Goal: Information Seeking & Learning: Learn about a topic

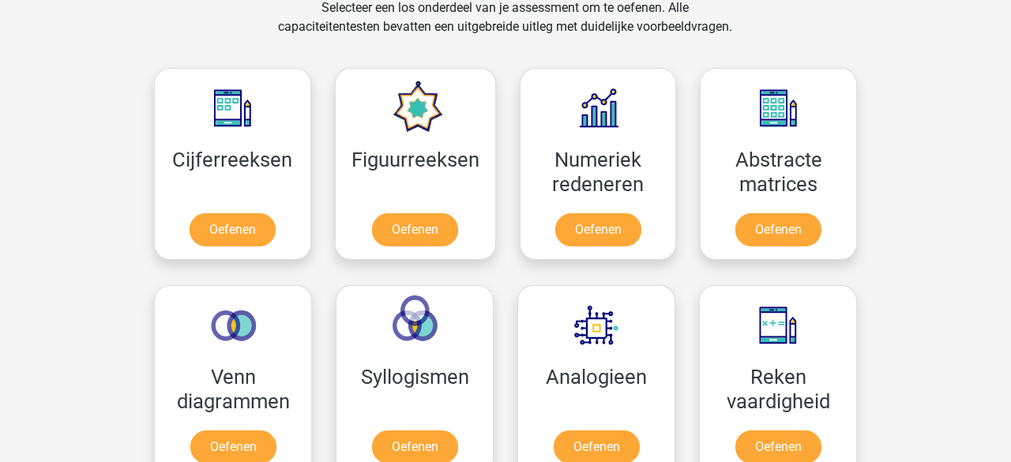
scroll to position [675, 0]
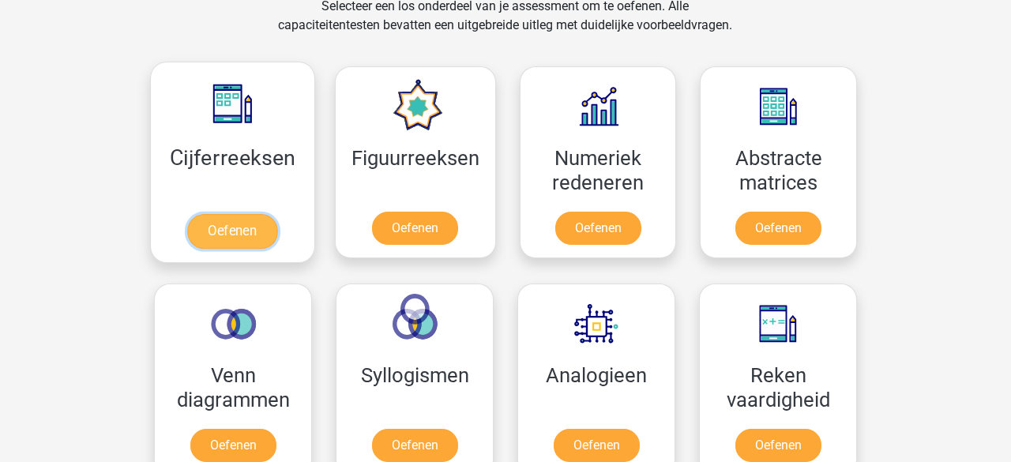
click at [227, 227] on link "Oefenen" at bounding box center [232, 231] width 90 height 35
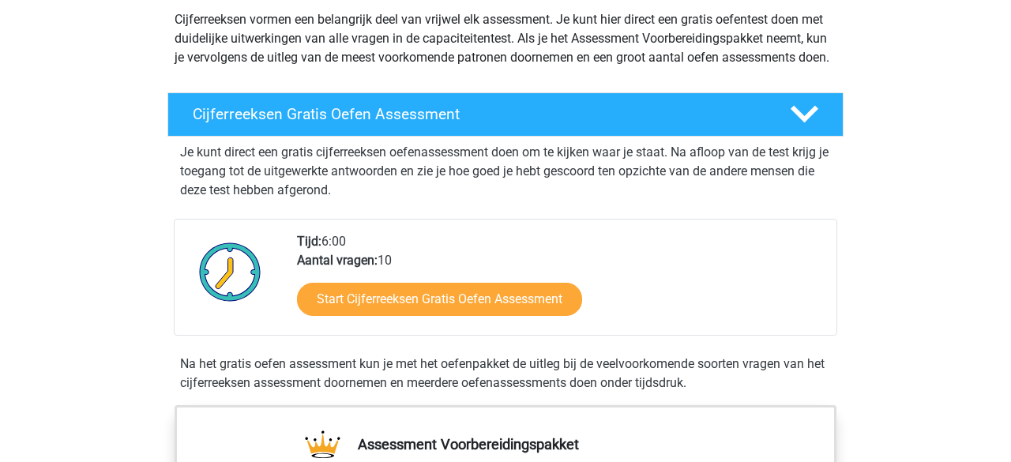
scroll to position [190, 0]
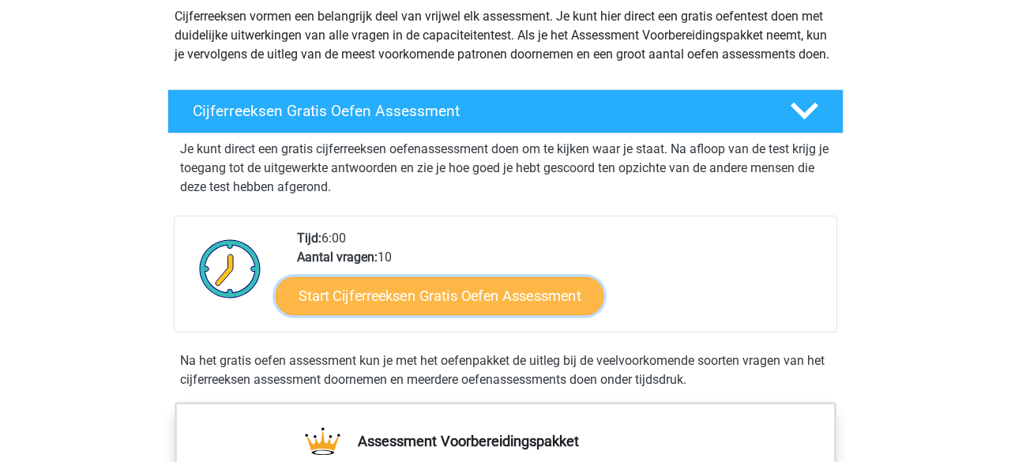
click at [348, 314] on link "Start Cijferreeksen Gratis Oefen Assessment" at bounding box center [440, 295] width 328 height 38
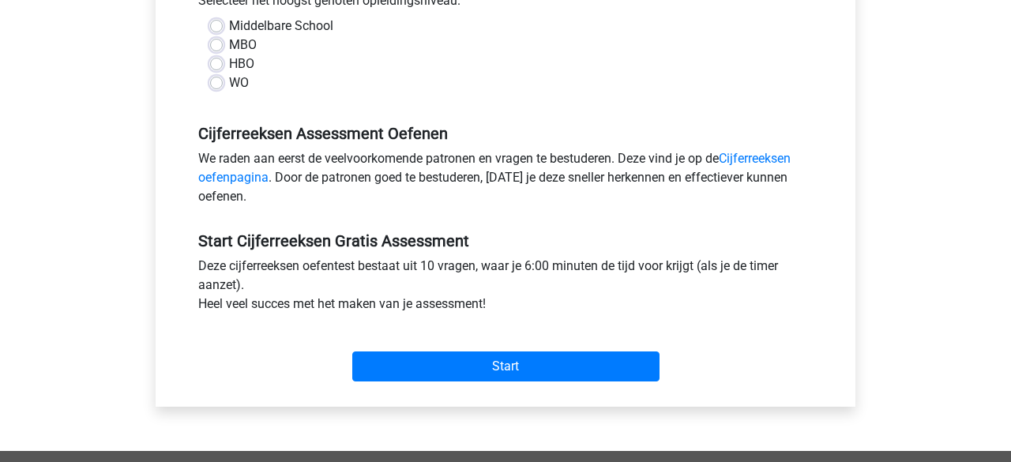
scroll to position [381, 0]
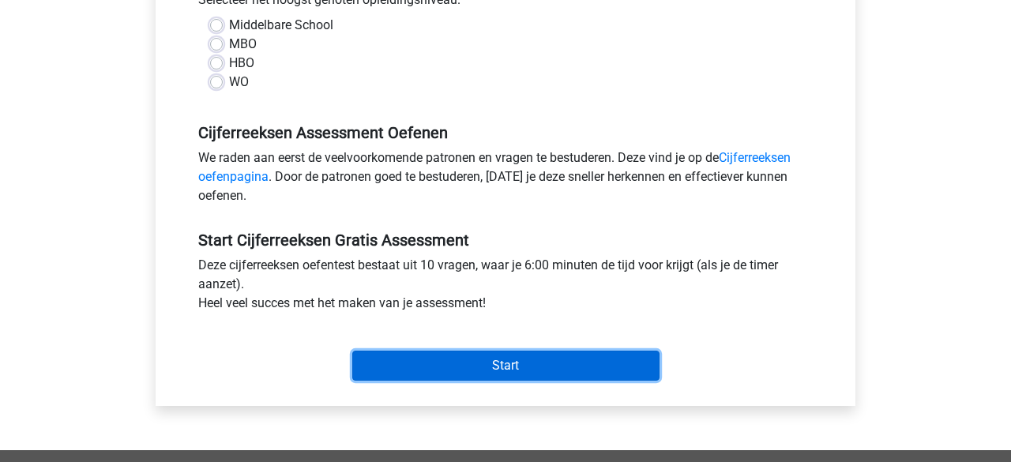
click at [409, 355] on input "Start" at bounding box center [505, 366] width 307 height 30
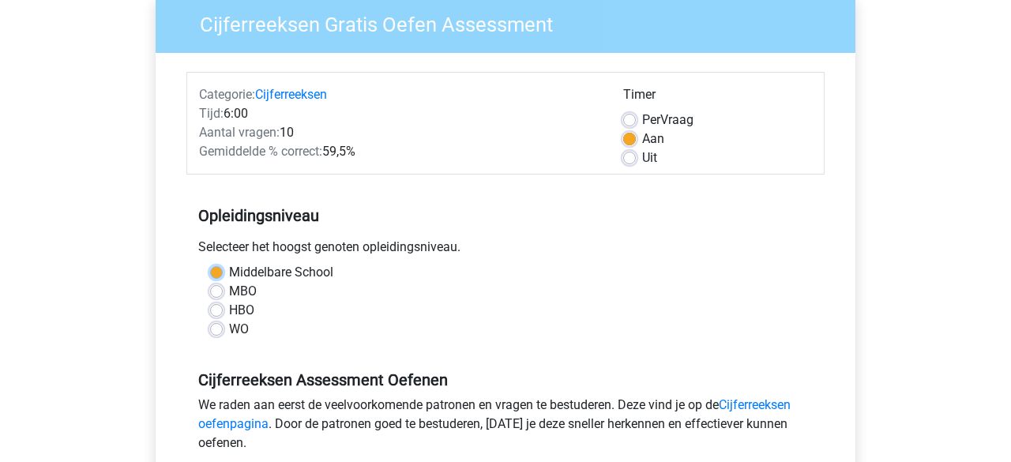
scroll to position [150, 0]
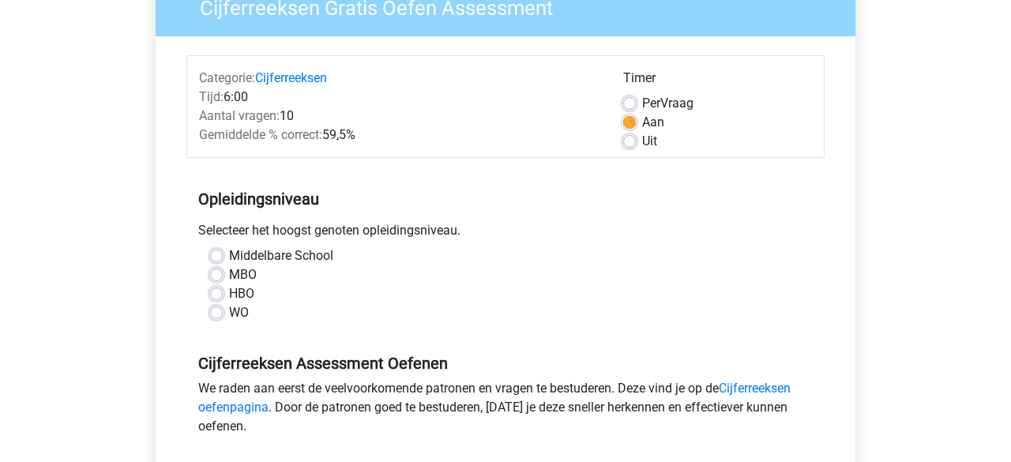
click at [406, 303] on div "WO" at bounding box center [505, 312] width 591 height 19
click at [229, 253] on label "Middelbare School" at bounding box center [281, 255] width 104 height 19
click at [216, 253] on input "Middelbare School" at bounding box center [216, 254] width 13 height 16
radio input "true"
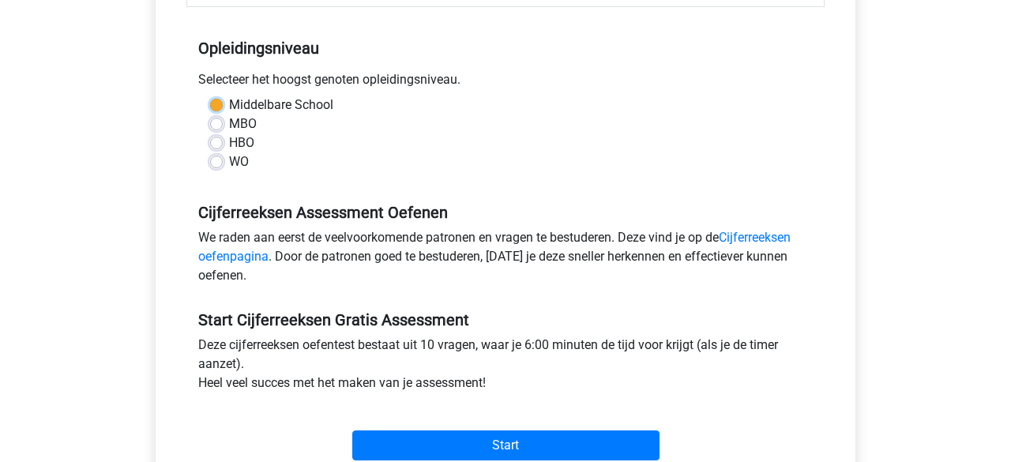
scroll to position [303, 0]
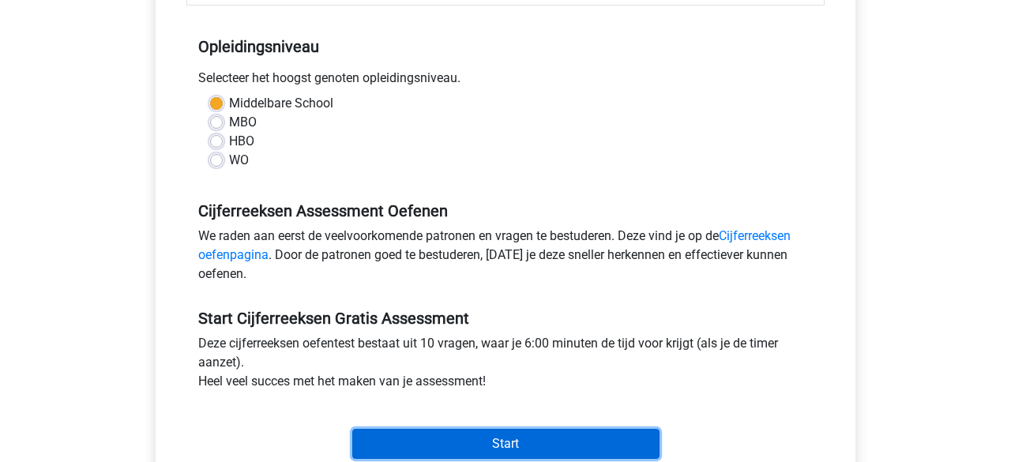
click at [427, 429] on input "Start" at bounding box center [505, 444] width 307 height 30
click at [464, 441] on input "Start" at bounding box center [505, 444] width 307 height 30
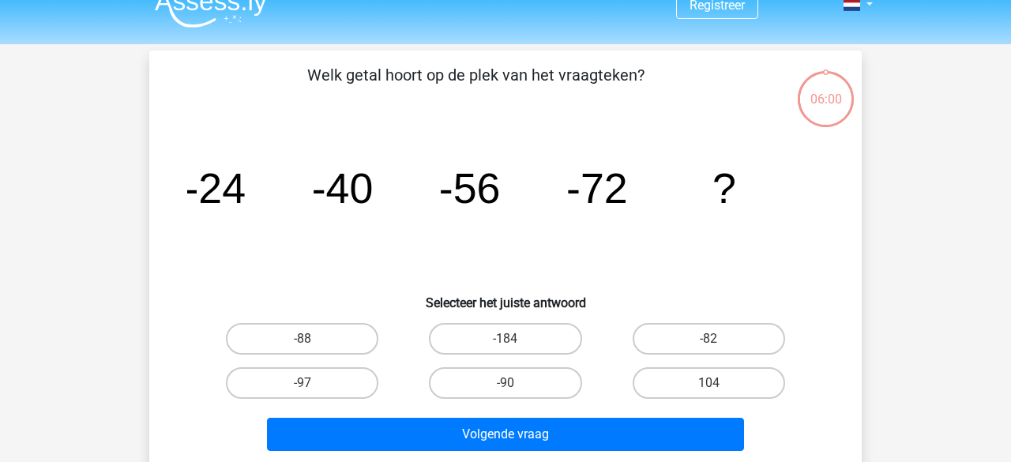
scroll to position [27, 0]
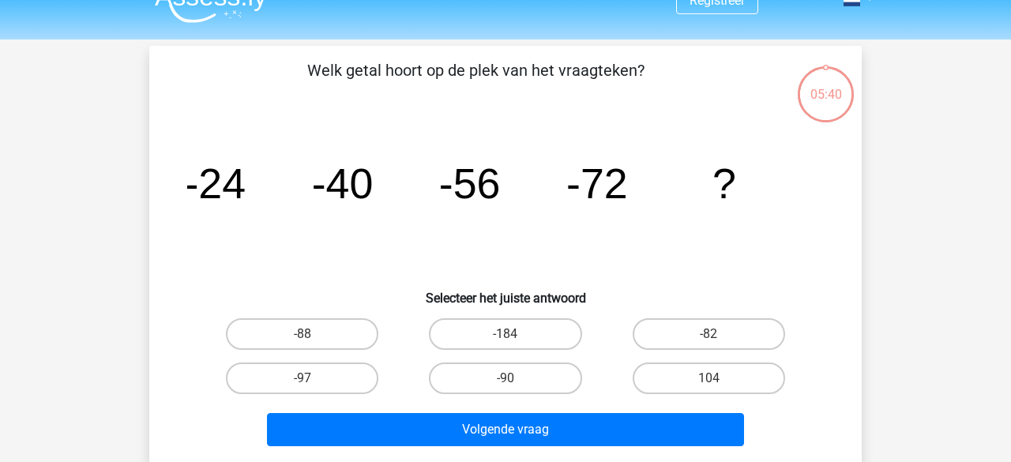
click at [306, 339] on input "-88" at bounding box center [308, 339] width 10 height 10
radio input "true"
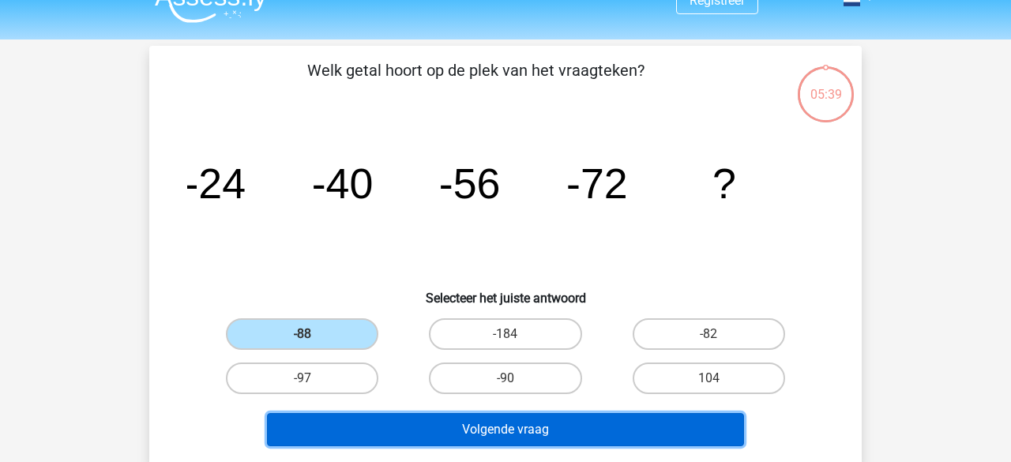
click at [483, 434] on button "Volgende vraag" at bounding box center [506, 429] width 478 height 33
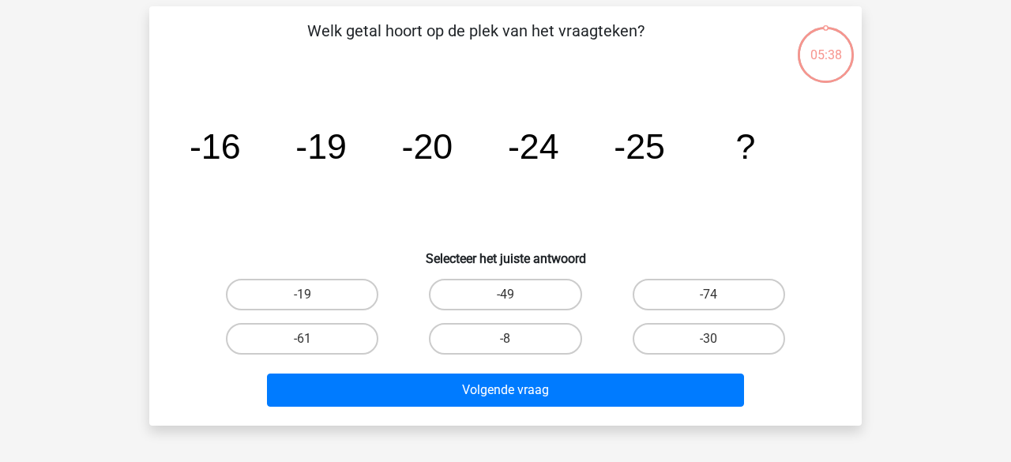
scroll to position [73, 0]
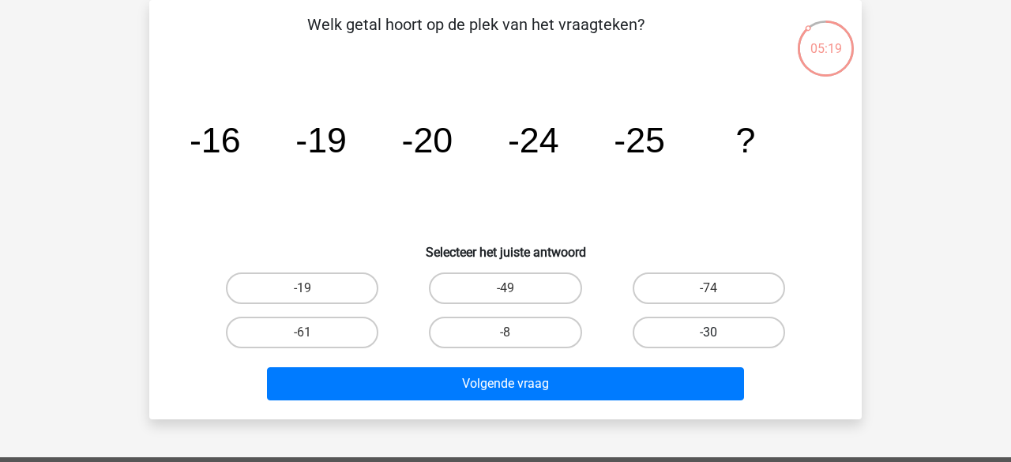
click at [684, 325] on label "-30" at bounding box center [709, 333] width 152 height 32
click at [709, 333] on input "-30" at bounding box center [714, 338] width 10 height 10
radio input "true"
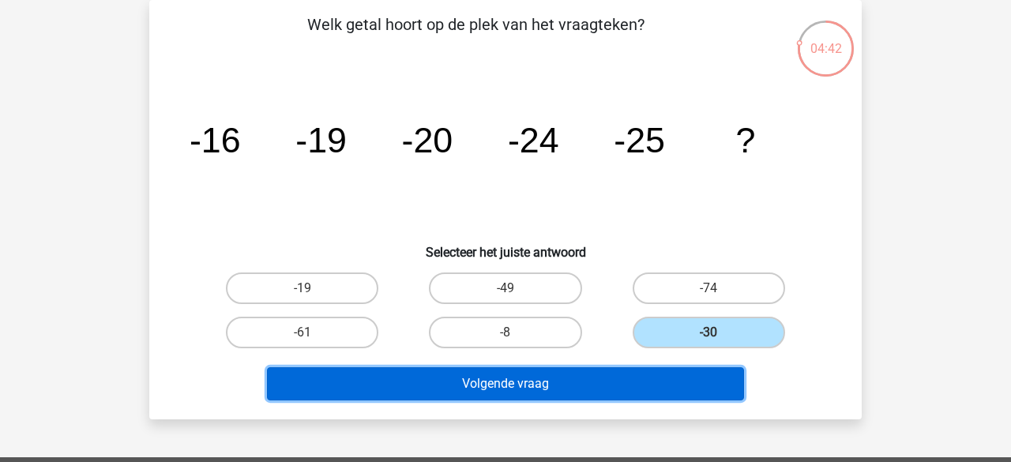
click at [656, 387] on button "Volgende vraag" at bounding box center [506, 383] width 478 height 33
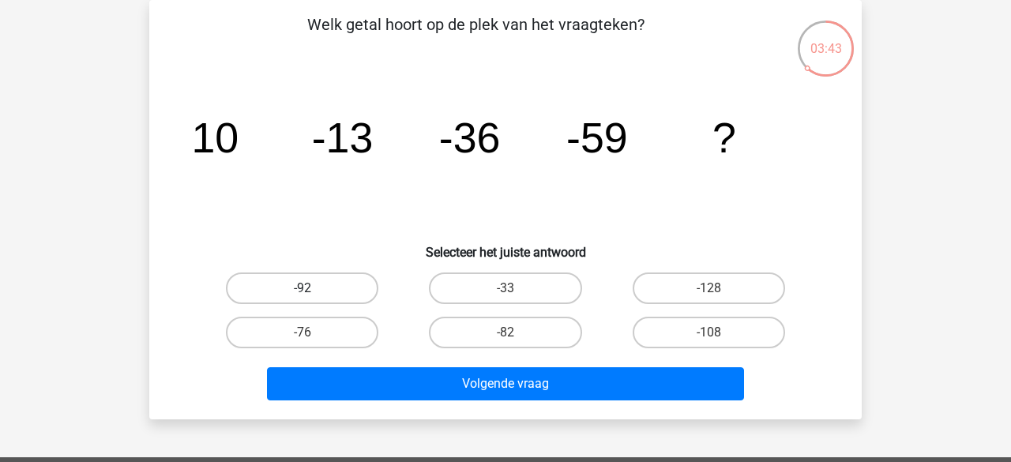
click at [299, 293] on label "-92" at bounding box center [302, 289] width 152 height 32
click at [303, 293] on input "-92" at bounding box center [308, 293] width 10 height 10
radio input "true"
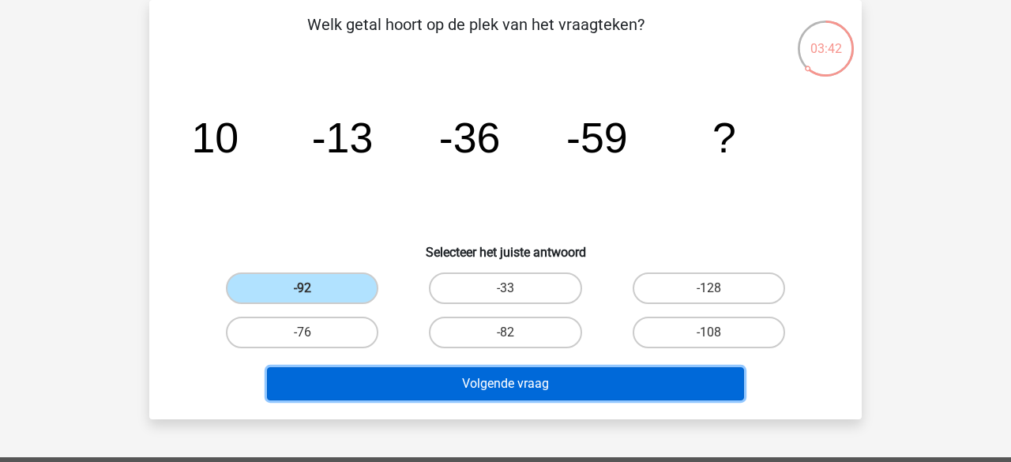
click at [457, 391] on button "Volgende vraag" at bounding box center [506, 383] width 478 height 33
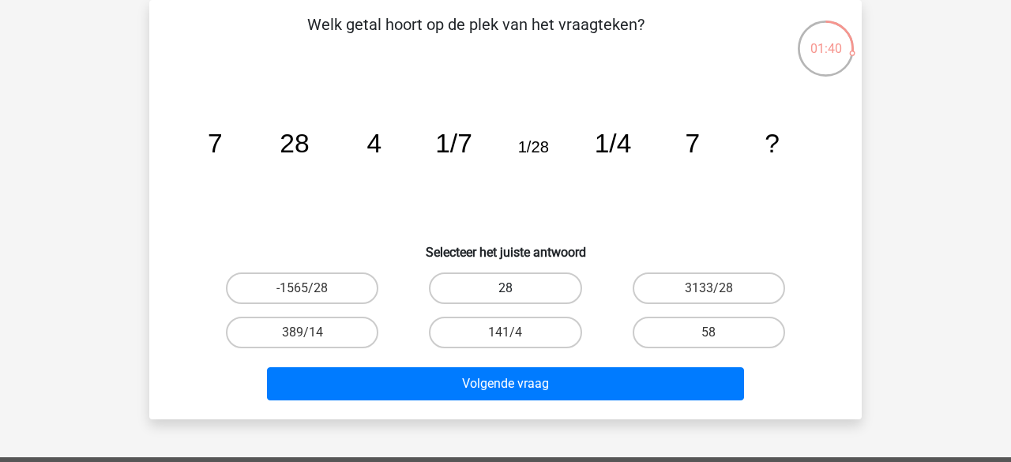
click at [481, 286] on label "28" at bounding box center [505, 289] width 152 height 32
click at [506, 288] on input "28" at bounding box center [511, 293] width 10 height 10
radio input "true"
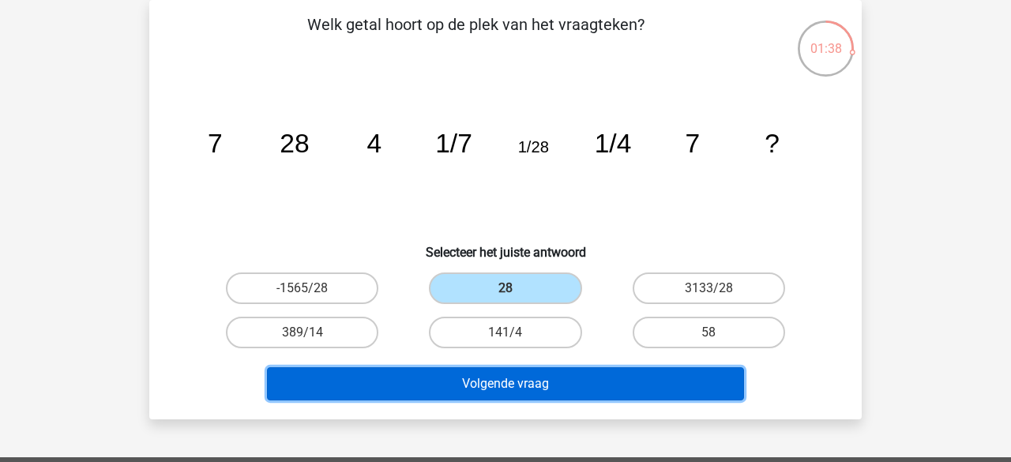
click at [487, 397] on button "Volgende vraag" at bounding box center [506, 383] width 478 height 33
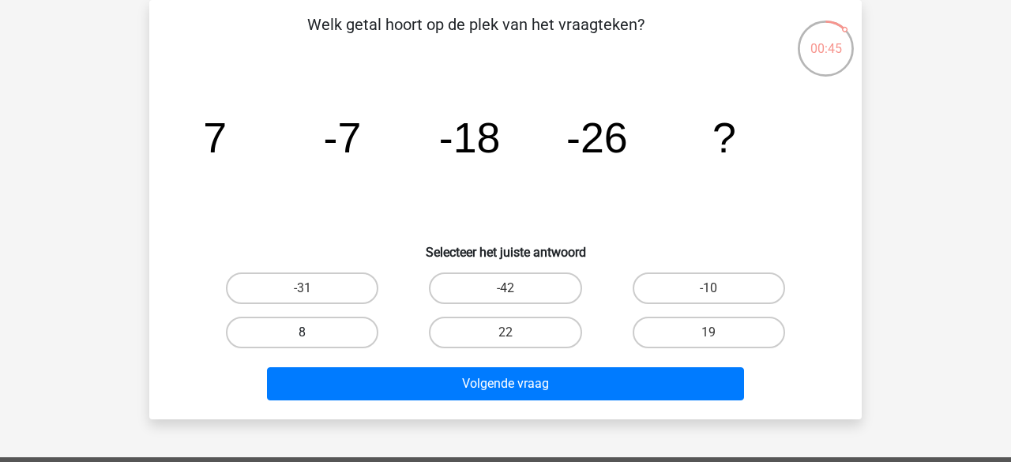
click at [336, 323] on label "8" at bounding box center [302, 333] width 152 height 32
click at [313, 333] on input "8" at bounding box center [308, 338] width 10 height 10
radio input "true"
click at [336, 323] on label "8" at bounding box center [302, 333] width 152 height 32
click at [313, 333] on input "8" at bounding box center [308, 338] width 10 height 10
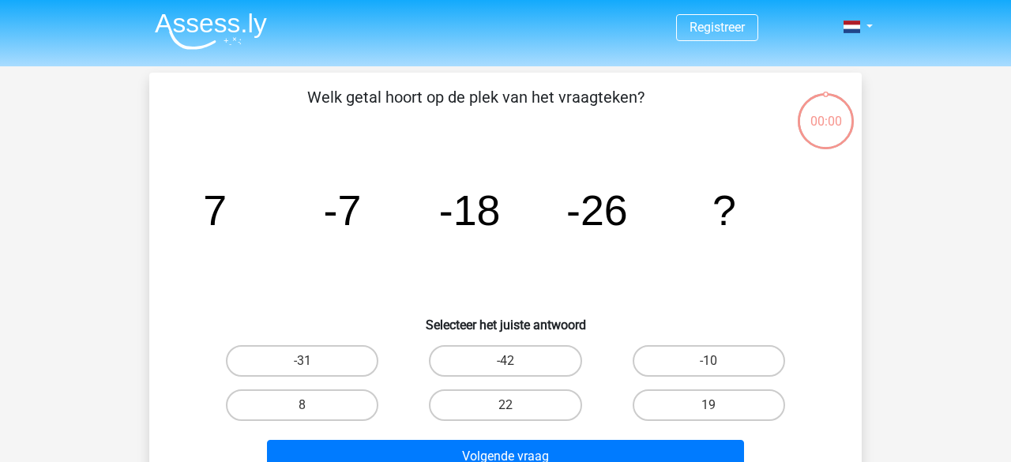
scroll to position [73, 0]
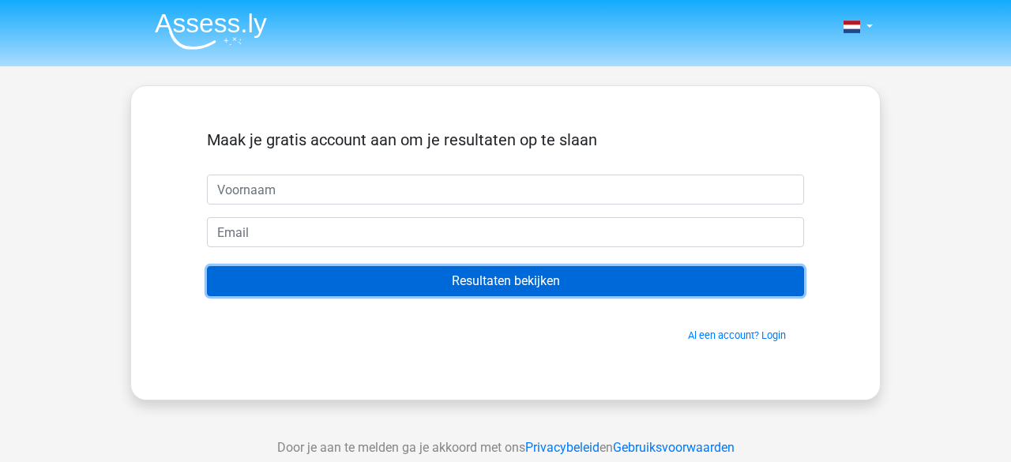
click at [426, 288] on input "Resultaten bekijken" at bounding box center [505, 281] width 597 height 30
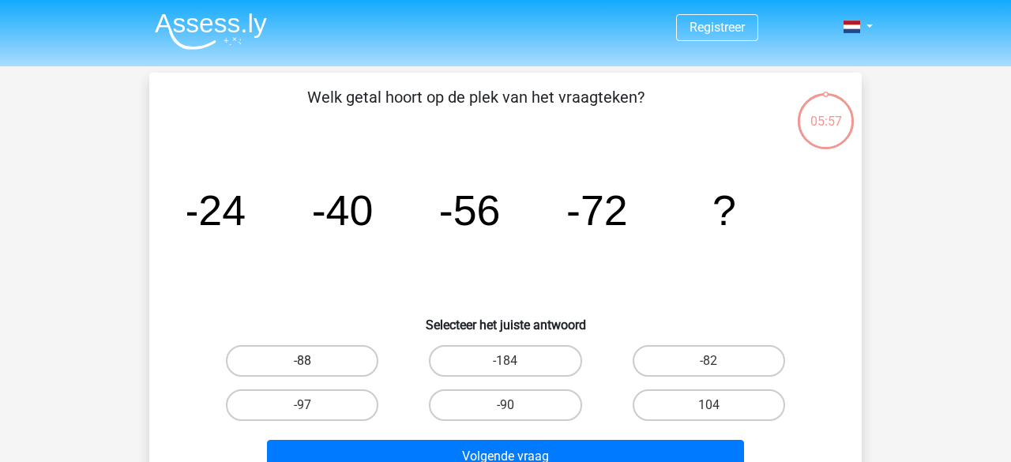
click at [352, 364] on label "-88" at bounding box center [302, 361] width 152 height 32
click at [313, 364] on input "-88" at bounding box center [308, 366] width 10 height 10
radio input "true"
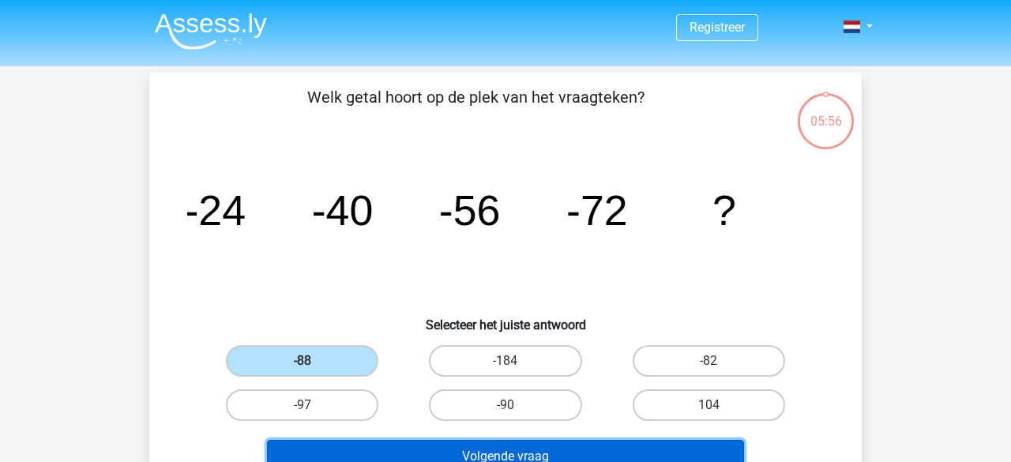
click at [403, 455] on button "Volgende vraag" at bounding box center [506, 456] width 478 height 33
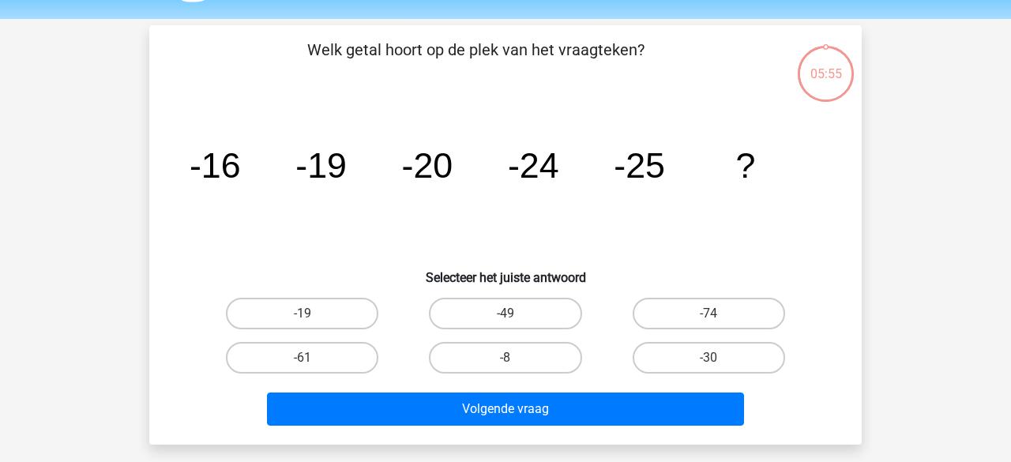
scroll to position [73, 0]
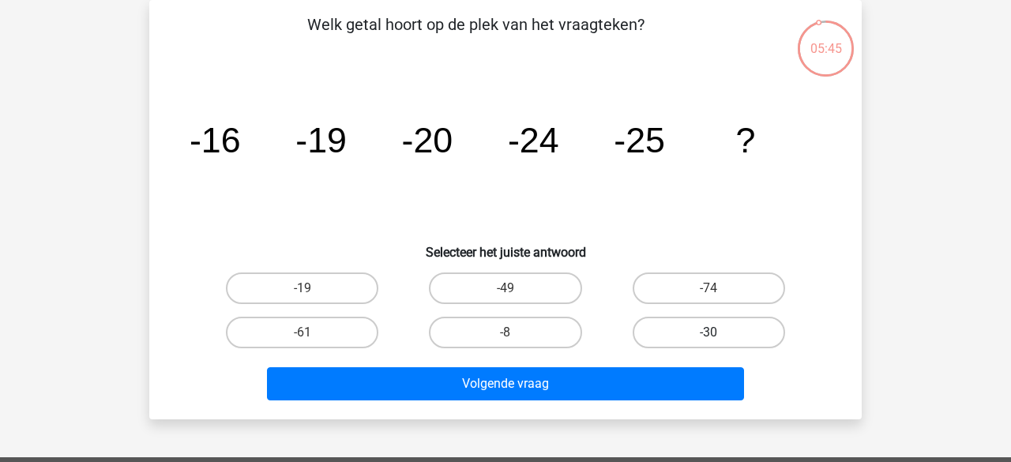
click at [743, 335] on label "-30" at bounding box center [709, 333] width 152 height 32
click at [719, 335] on input "-30" at bounding box center [714, 338] width 10 height 10
radio input "true"
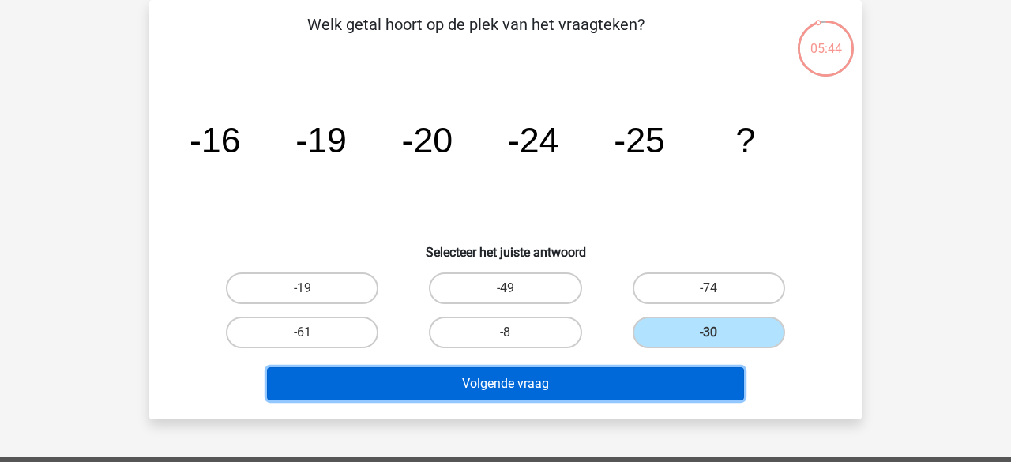
click at [533, 387] on button "Volgende vraag" at bounding box center [506, 383] width 478 height 33
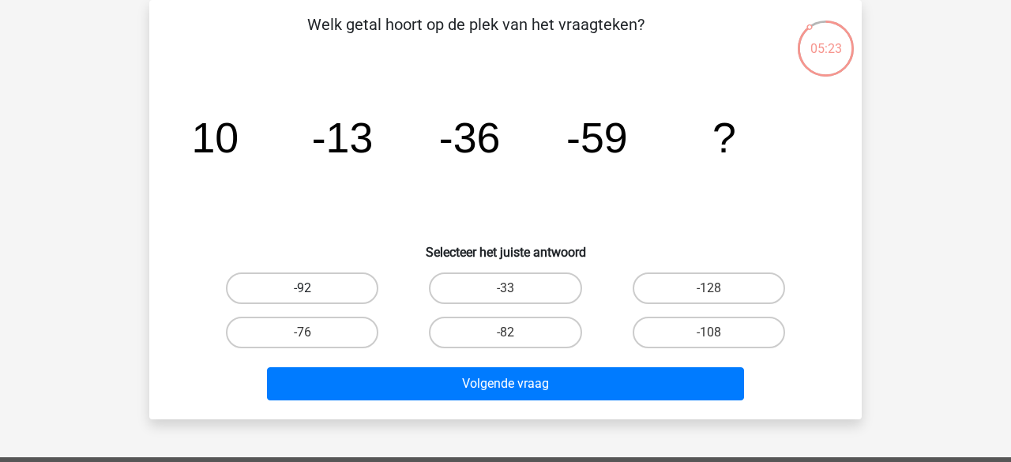
click at [318, 289] on label "-92" at bounding box center [302, 289] width 152 height 32
click at [313, 289] on input "-92" at bounding box center [308, 293] width 10 height 10
radio input "true"
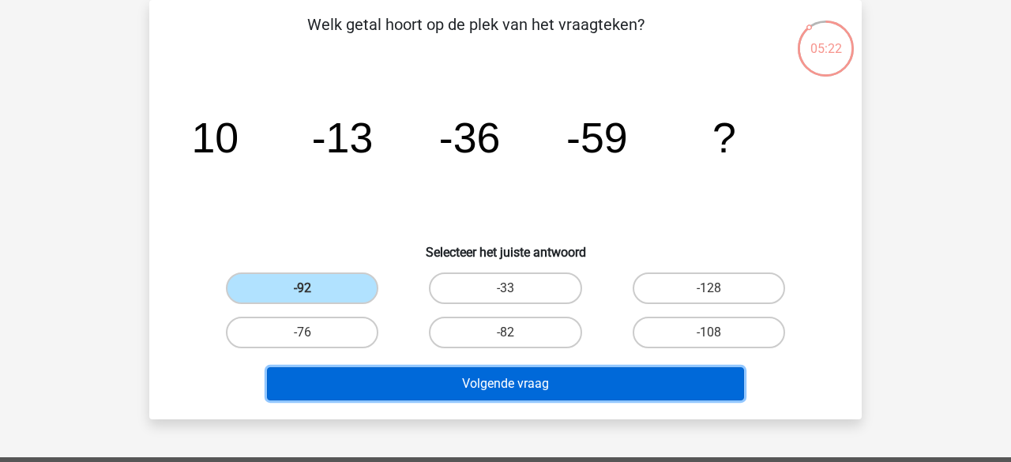
click at [410, 392] on button "Volgende vraag" at bounding box center [506, 383] width 478 height 33
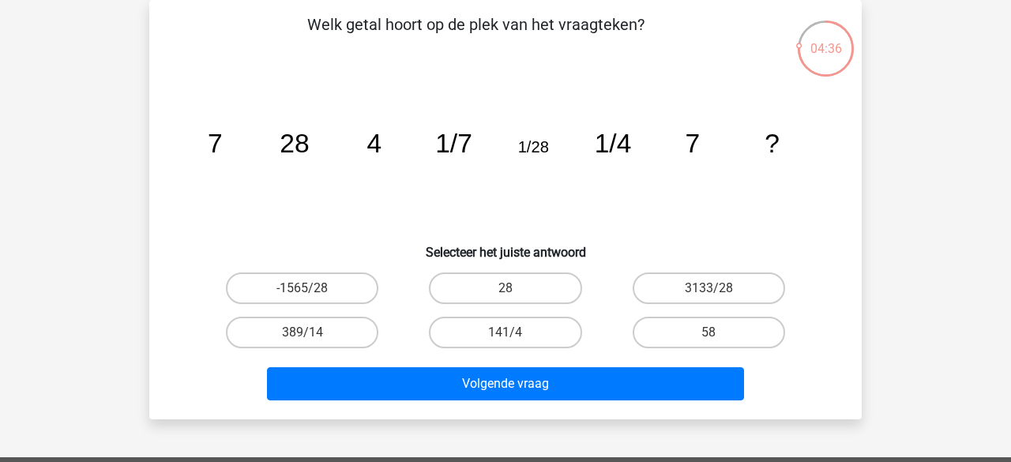
click at [511, 293] on input "28" at bounding box center [511, 293] width 10 height 10
radio input "true"
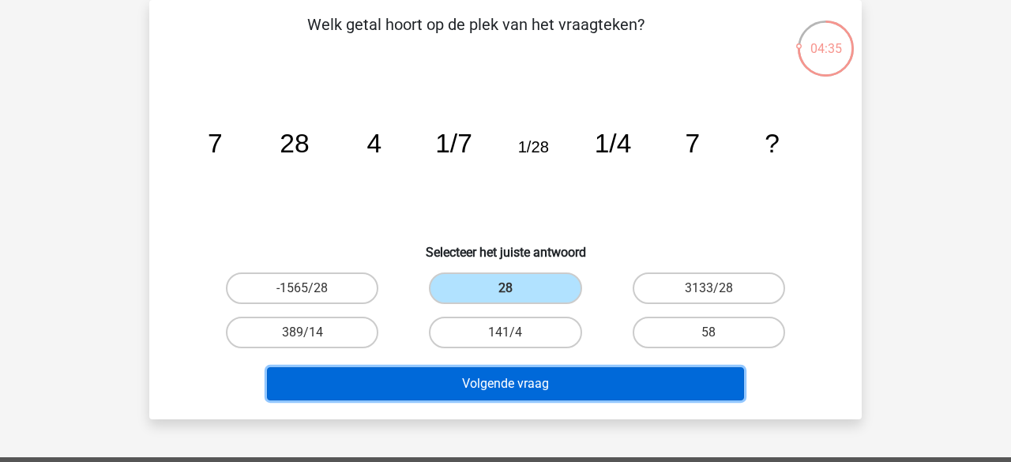
click at [546, 382] on button "Volgende vraag" at bounding box center [506, 383] width 478 height 33
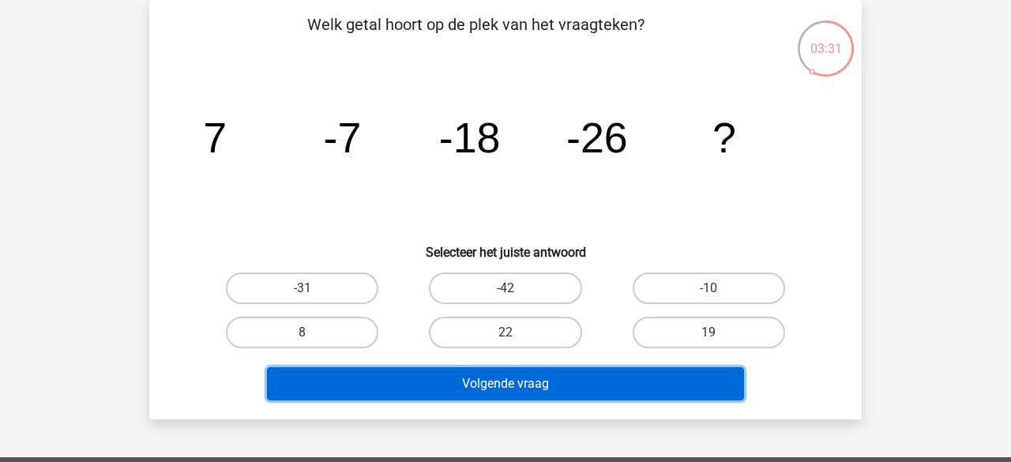
click at [525, 382] on button "Volgende vraag" at bounding box center [506, 383] width 478 height 33
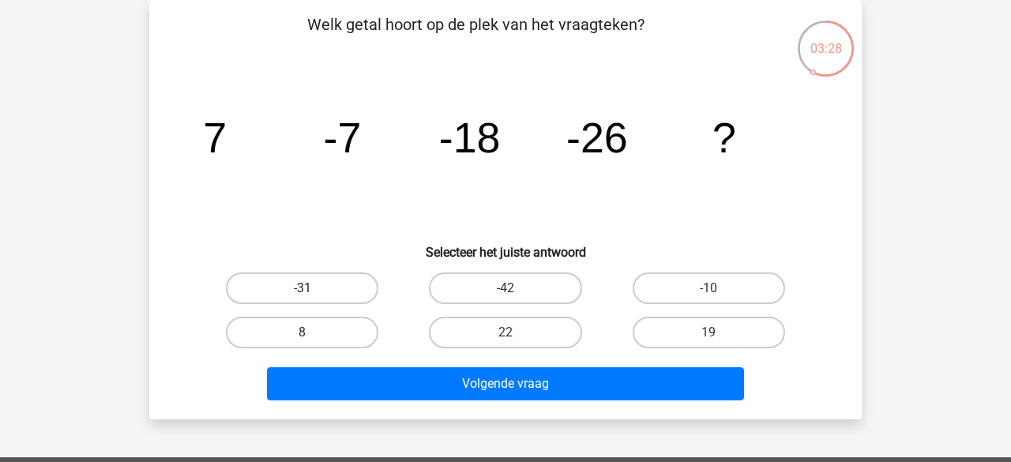
click at [353, 288] on label "-31" at bounding box center [302, 289] width 152 height 32
click at [313, 288] on input "-31" at bounding box center [308, 293] width 10 height 10
radio input "true"
click at [353, 288] on label "-31" at bounding box center [302, 289] width 152 height 32
click at [313, 288] on input "-31" at bounding box center [308, 293] width 10 height 10
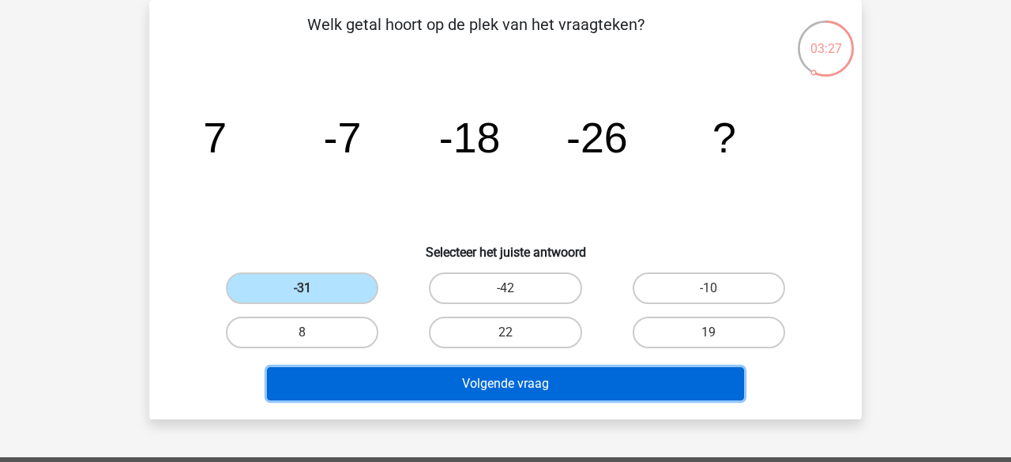
click at [458, 391] on button "Volgende vraag" at bounding box center [506, 383] width 478 height 33
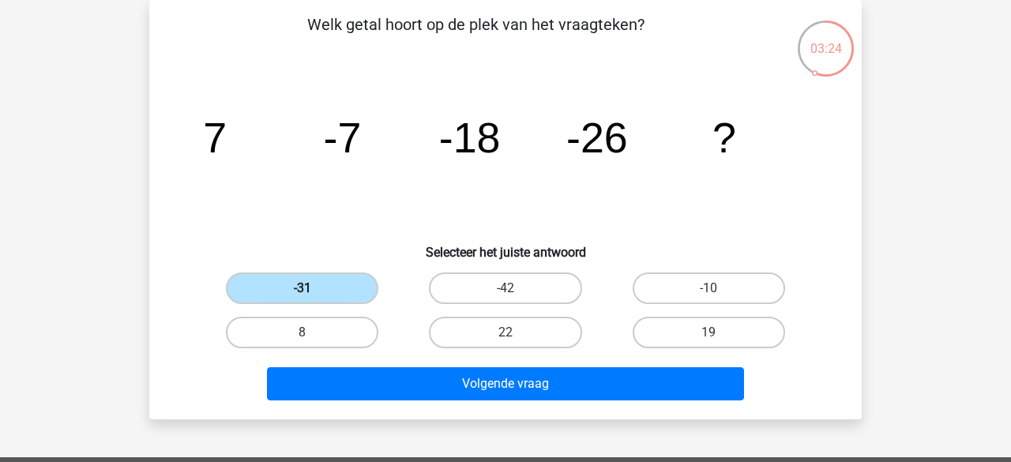
click at [354, 276] on label "-31" at bounding box center [302, 289] width 152 height 32
click at [313, 288] on input "-31" at bounding box center [308, 293] width 10 height 10
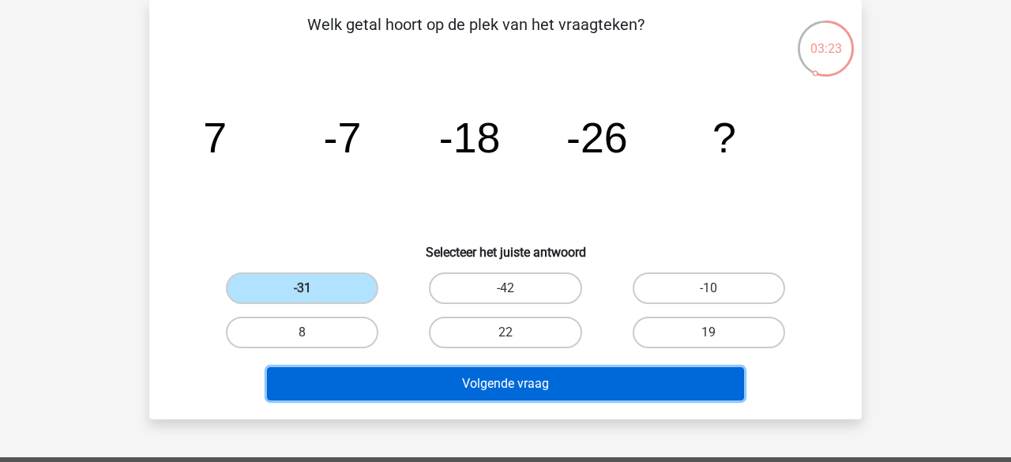
click at [449, 398] on button "Volgende vraag" at bounding box center [506, 383] width 478 height 33
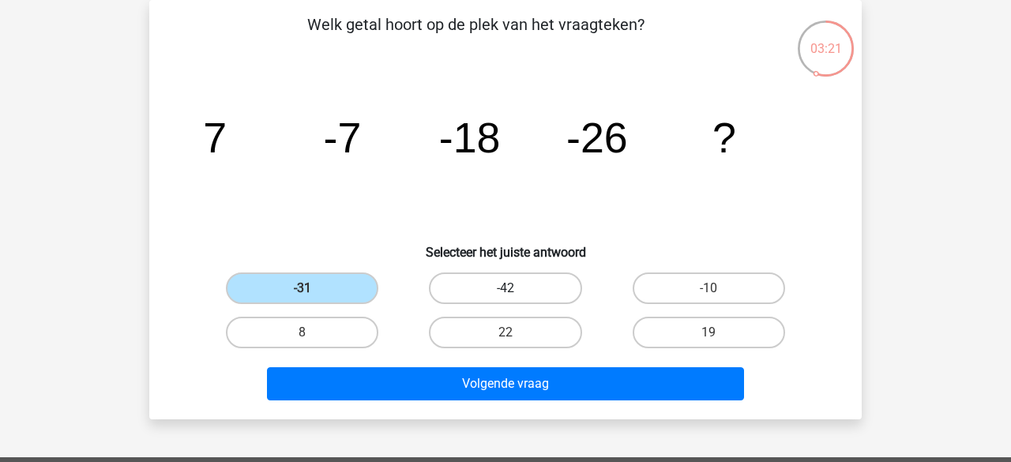
click at [492, 294] on label "-42" at bounding box center [505, 289] width 152 height 32
click at [506, 294] on input "-42" at bounding box center [511, 293] width 10 height 10
radio input "true"
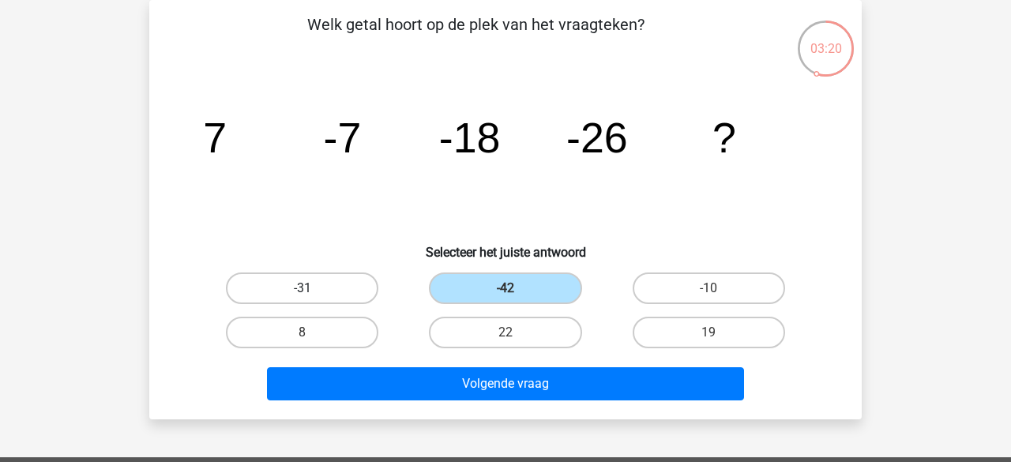
click at [340, 291] on label "-31" at bounding box center [302, 289] width 152 height 32
click at [313, 291] on input "-31" at bounding box center [308, 293] width 10 height 10
radio input "true"
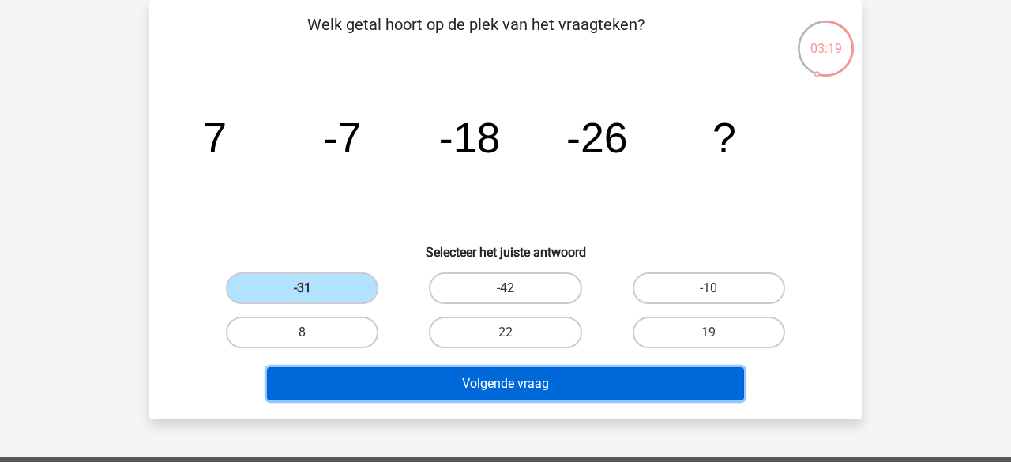
click at [442, 394] on button "Volgende vraag" at bounding box center [506, 383] width 478 height 33
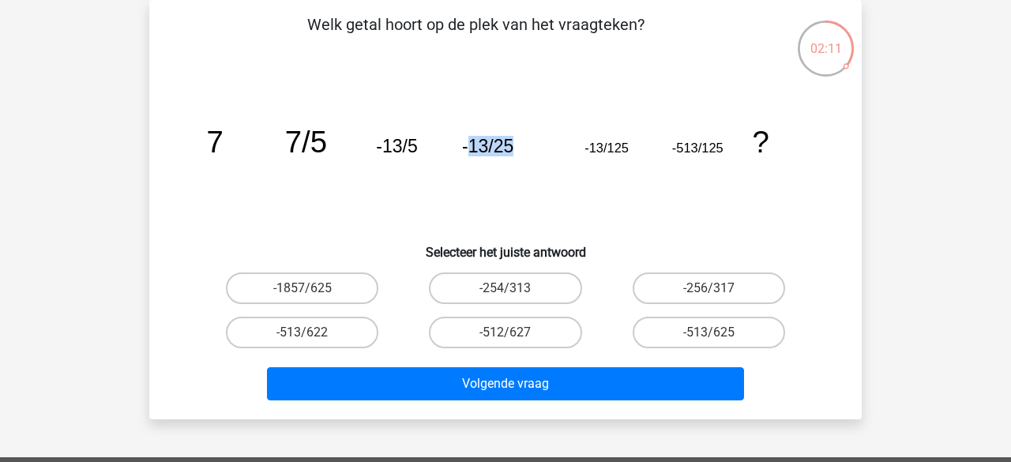
drag, startPoint x: 468, startPoint y: 149, endPoint x: 515, endPoint y: 167, distance: 50.3
click at [515, 167] on icon "image/svg+xml 7 7/5 -13/5 -13/25 -13/125 -513/125 ?" at bounding box center [505, 153] width 637 height 160
click at [541, 151] on icon "image/svg+xml 7 7/5 -13/5 -13/25 -13/125 -513/125 ?" at bounding box center [505, 153] width 637 height 160
drag, startPoint x: 589, startPoint y: 150, endPoint x: 628, endPoint y: 157, distance: 39.4
click at [628, 157] on icon "image/svg+xml 7 7/5 -13/5 -13/25 -13/125 -513/125 ?" at bounding box center [505, 153] width 637 height 160
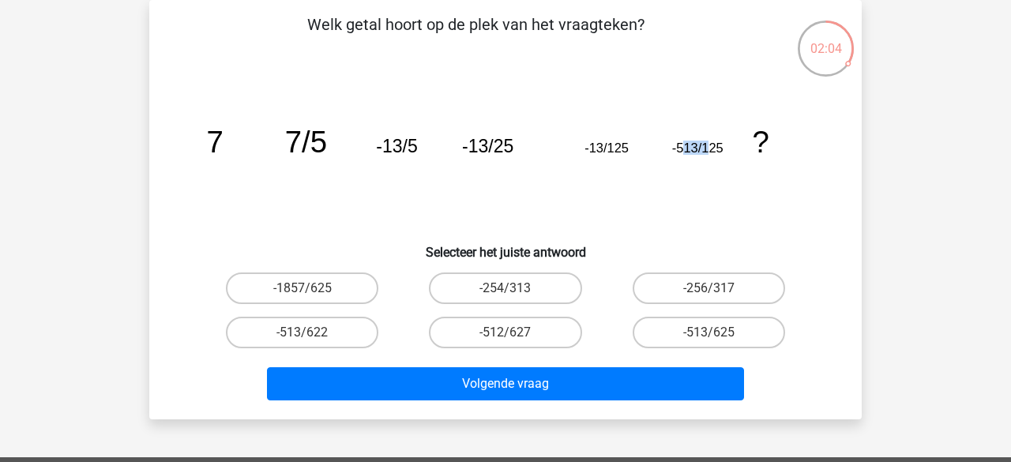
drag, startPoint x: 680, startPoint y: 147, endPoint x: 709, endPoint y: 149, distance: 29.3
click at [224, 149] on tspan "-513/125" at bounding box center [215, 142] width 17 height 34
click at [648, 192] on icon "image/svg+xml 7 7/5 -13/5 -13/25 -13/125 -513/125 ?" at bounding box center [505, 153] width 637 height 160
drag, startPoint x: 470, startPoint y: 145, endPoint x: 519, endPoint y: 141, distance: 49.2
click at [519, 141] on icon "image/svg+xml 7 7/5 -13/5 -13/25 -13/125 -513/125 ?" at bounding box center [505, 153] width 637 height 160
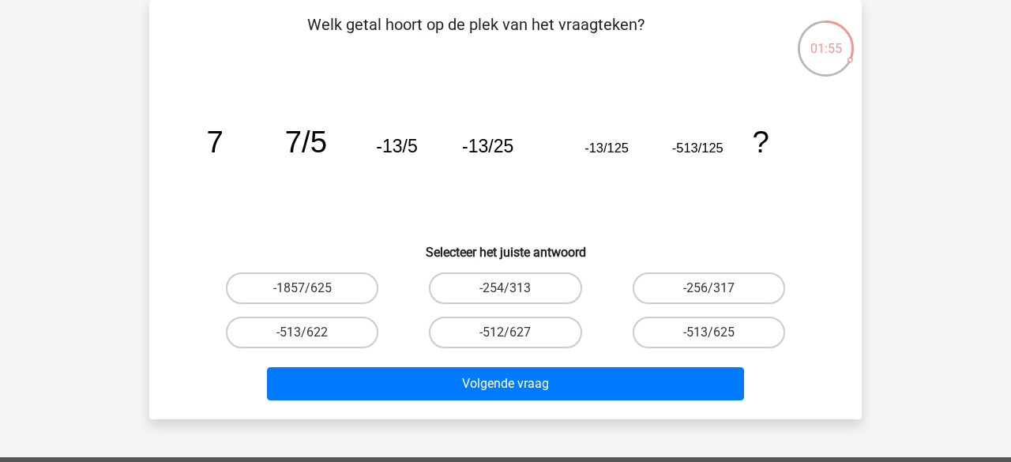
click at [224, 151] on tspan "-13/125" at bounding box center [215, 142] width 17 height 34
drag, startPoint x: 473, startPoint y: 149, endPoint x: 532, endPoint y: 155, distance: 59.5
click at [532, 155] on icon "image/svg+xml 7 7/5 -13/5 -13/25 -13/125 -513/125 ?" at bounding box center [505, 153] width 637 height 160
click at [512, 177] on icon "image/svg+xml 7 7/5 -13/5 -13/25 -13/125 -513/125 ?" at bounding box center [505, 153] width 637 height 160
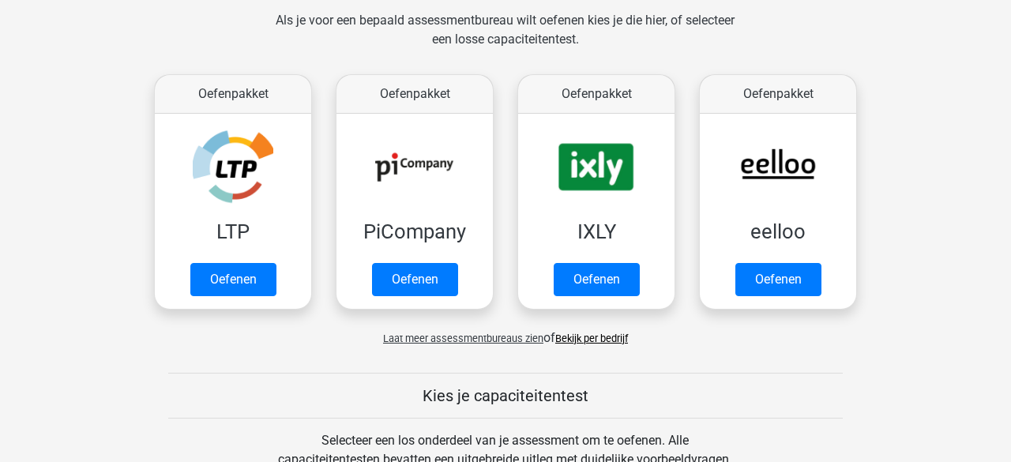
scroll to position [244, 0]
